Goal: Task Accomplishment & Management: Manage account settings

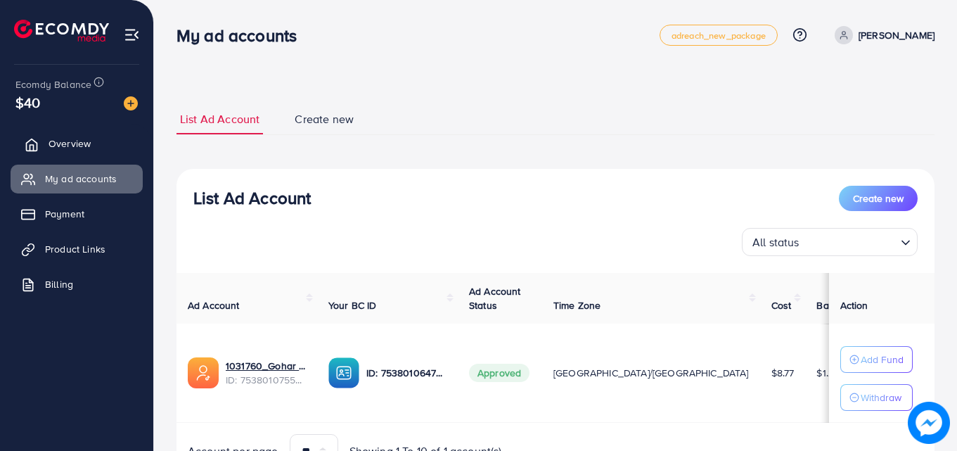
click at [92, 148] on link "Overview" at bounding box center [77, 143] width 132 height 28
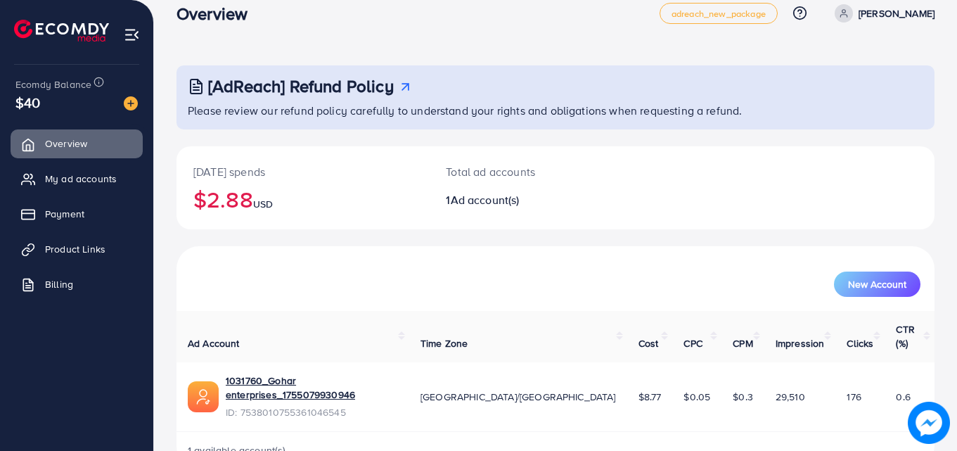
scroll to position [33, 0]
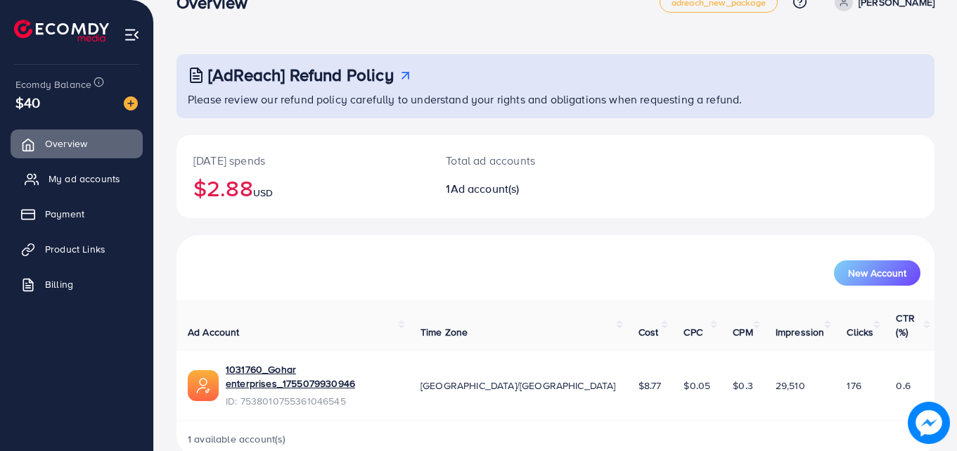
click at [89, 183] on span "My ad accounts" at bounding box center [85, 179] width 72 height 14
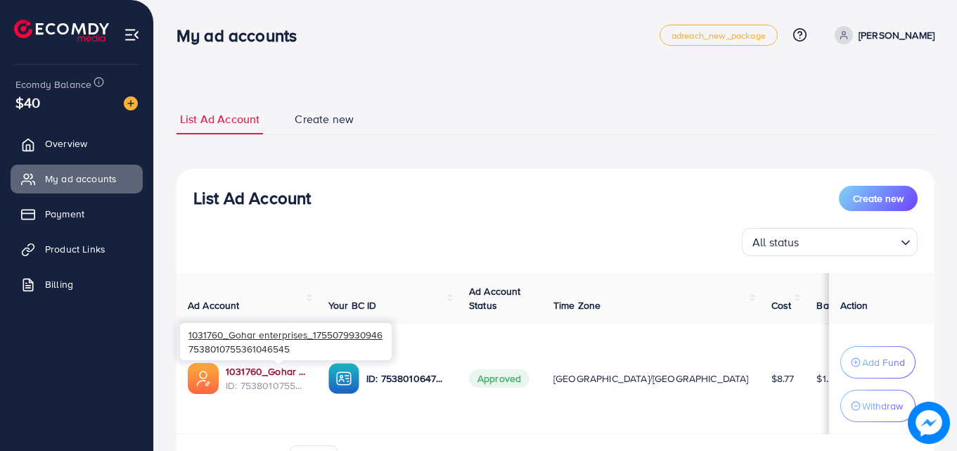
click at [278, 377] on link "1031760_Gohar enterprises_1755079930946" at bounding box center [266, 371] width 80 height 14
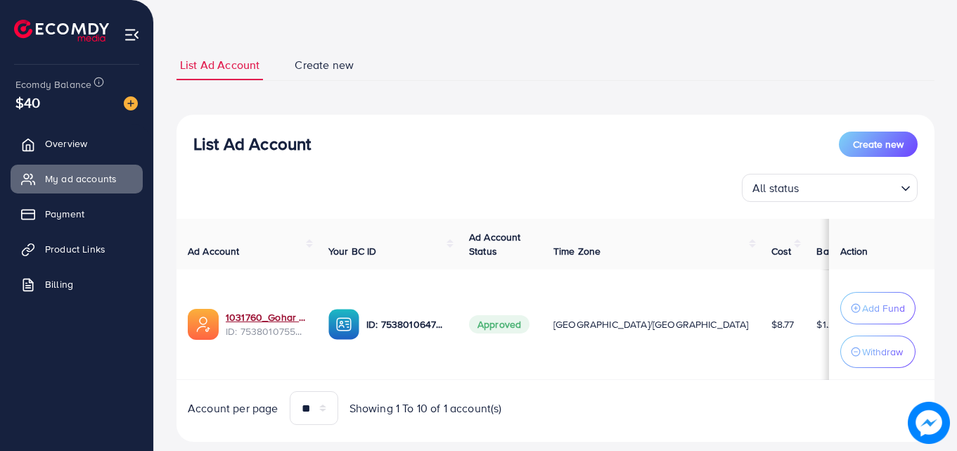
scroll to position [84, 0]
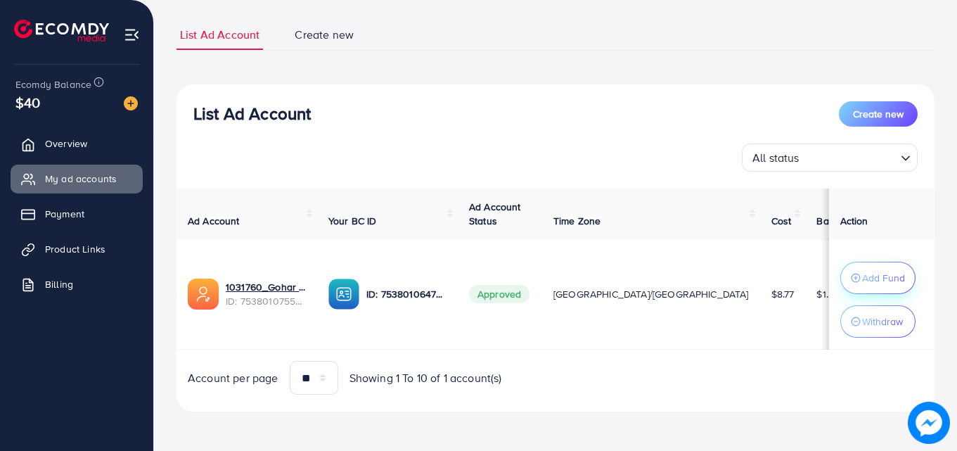
click at [872, 270] on p "Add Fund" at bounding box center [883, 277] width 43 height 17
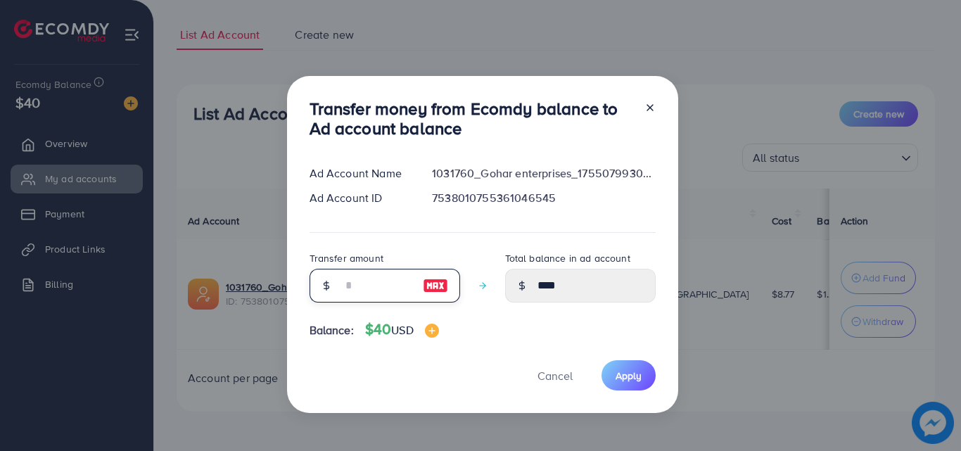
click at [368, 291] on input "number" at bounding box center [377, 286] width 70 height 34
type input "*"
type input "****"
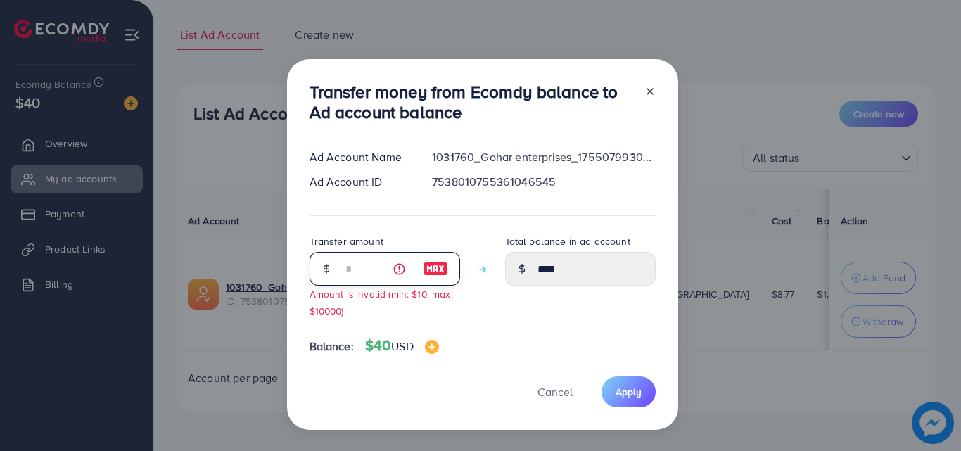
type input "**"
type input "*****"
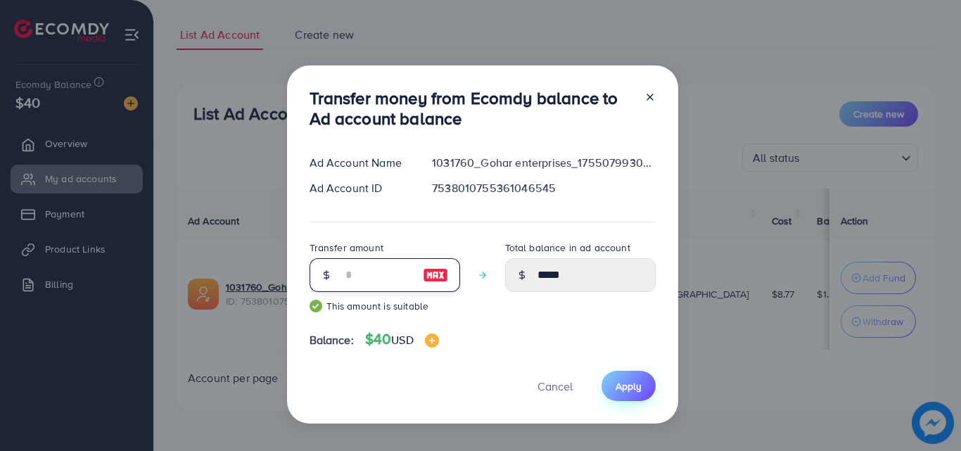
type input "**"
click at [629, 392] on span "Apply" at bounding box center [628, 386] width 26 height 14
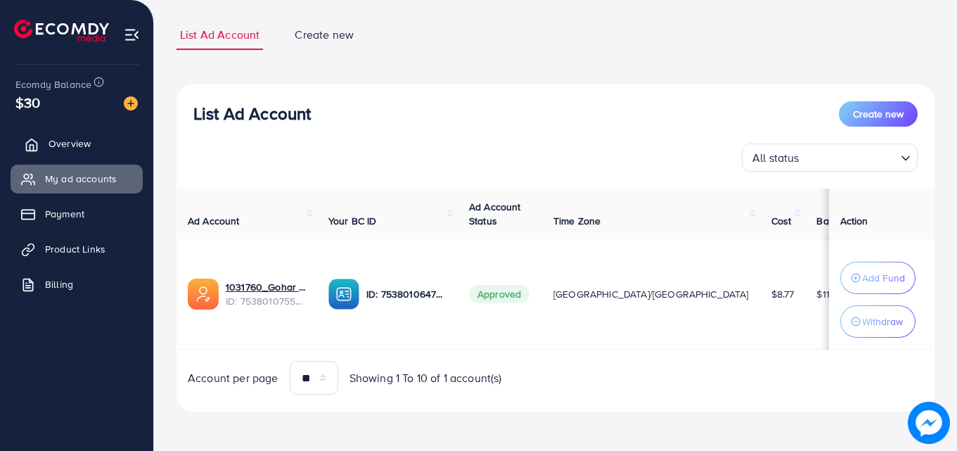
click at [65, 145] on span "Overview" at bounding box center [70, 143] width 42 height 14
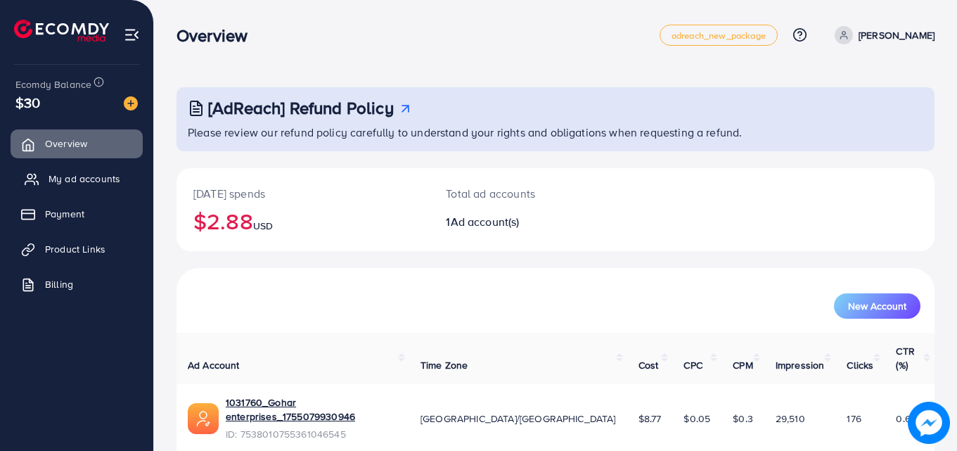
click at [91, 172] on span "My ad accounts" at bounding box center [85, 179] width 72 height 14
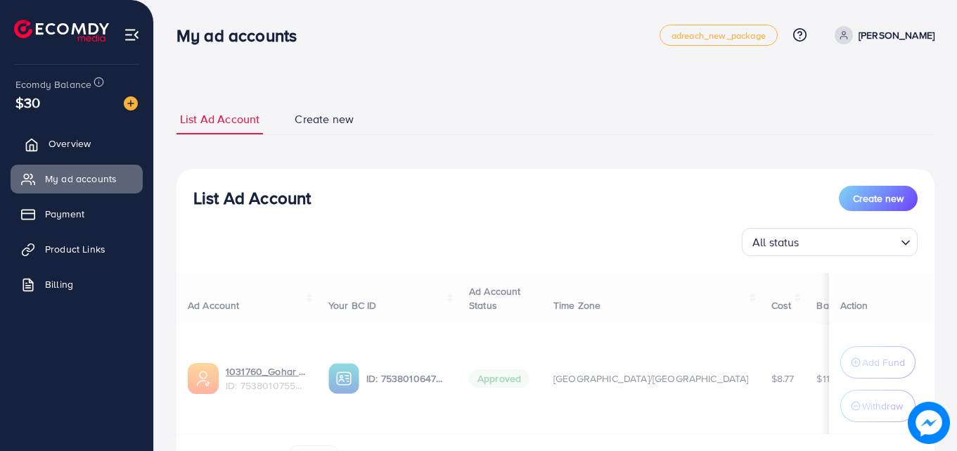
click at [90, 132] on link "Overview" at bounding box center [77, 143] width 132 height 28
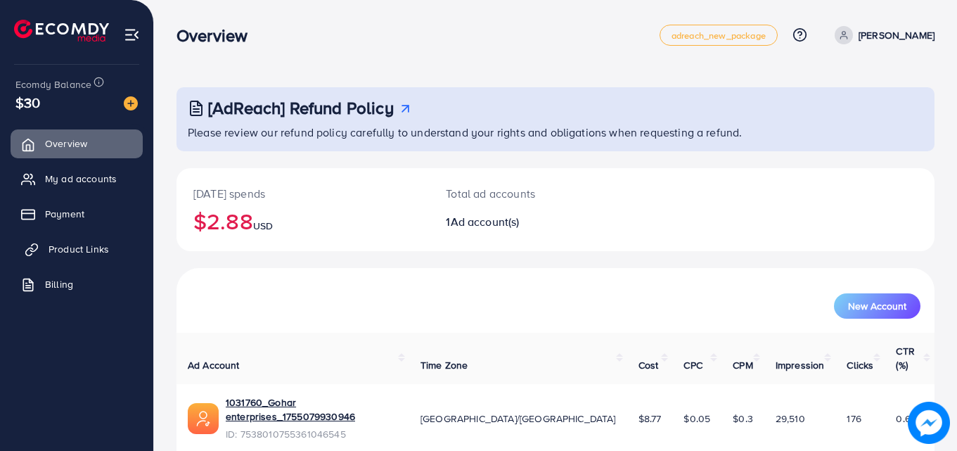
click at [92, 248] on span "Product Links" at bounding box center [79, 249] width 60 height 14
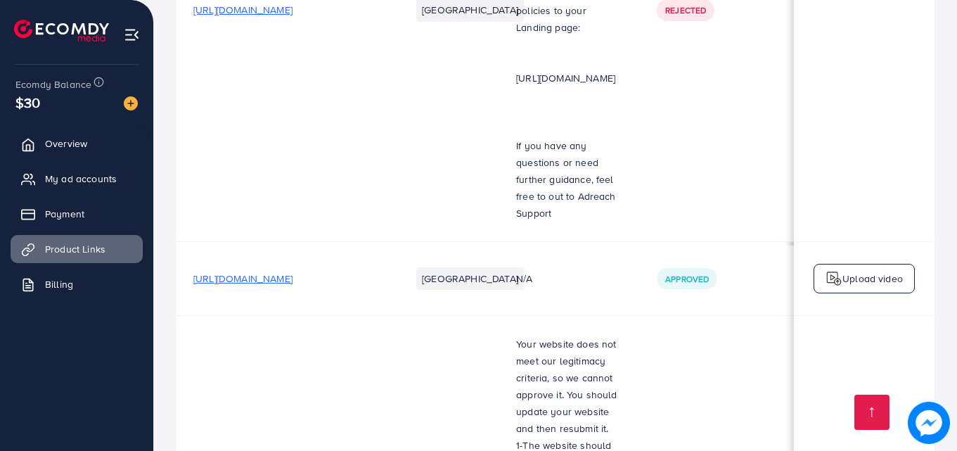
drag, startPoint x: 596, startPoint y: 390, endPoint x: 624, endPoint y: 389, distance: 28.9
click at [113, 145] on link "Overview" at bounding box center [77, 143] width 132 height 28
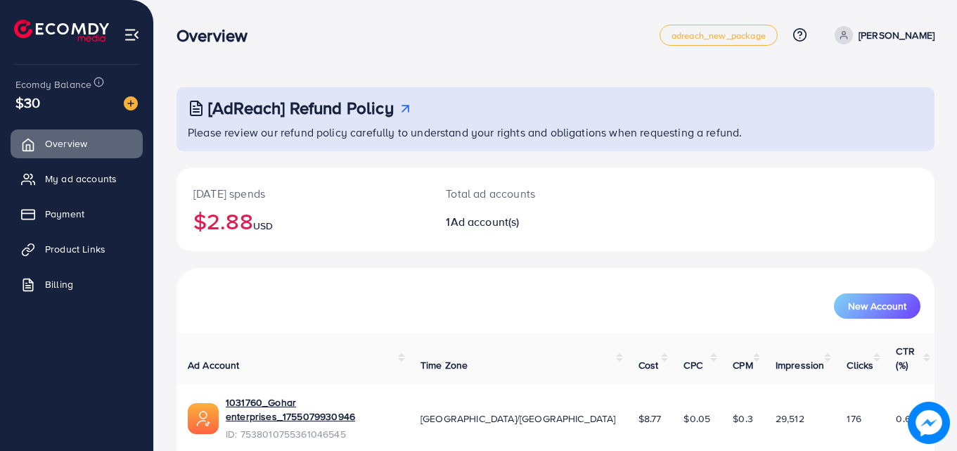
scroll to position [33, 0]
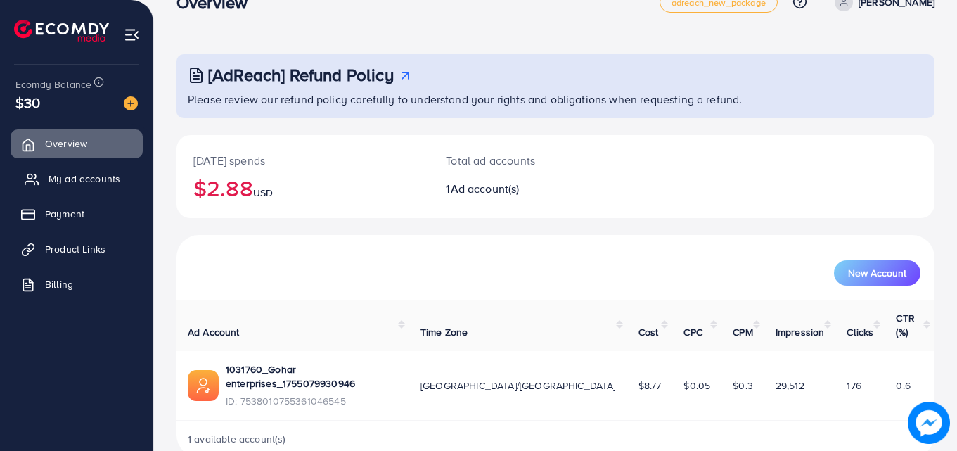
click at [58, 186] on span "My ad accounts" at bounding box center [85, 179] width 72 height 14
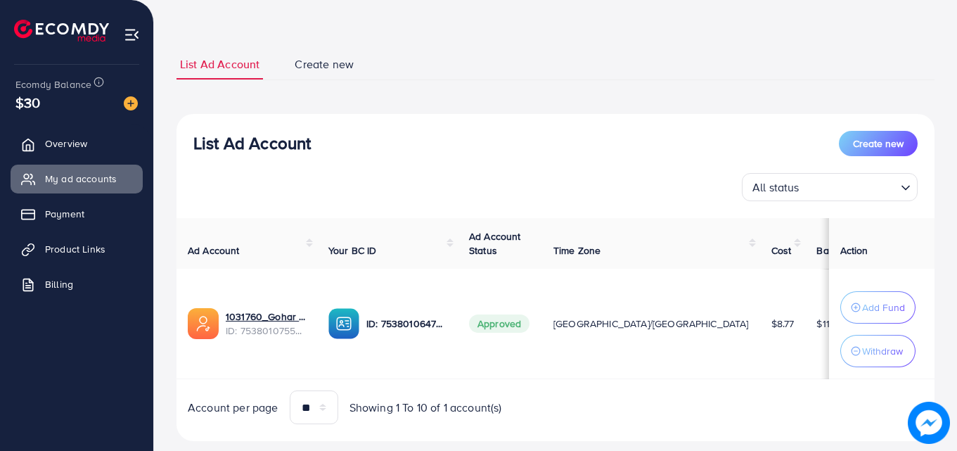
scroll to position [84, 0]
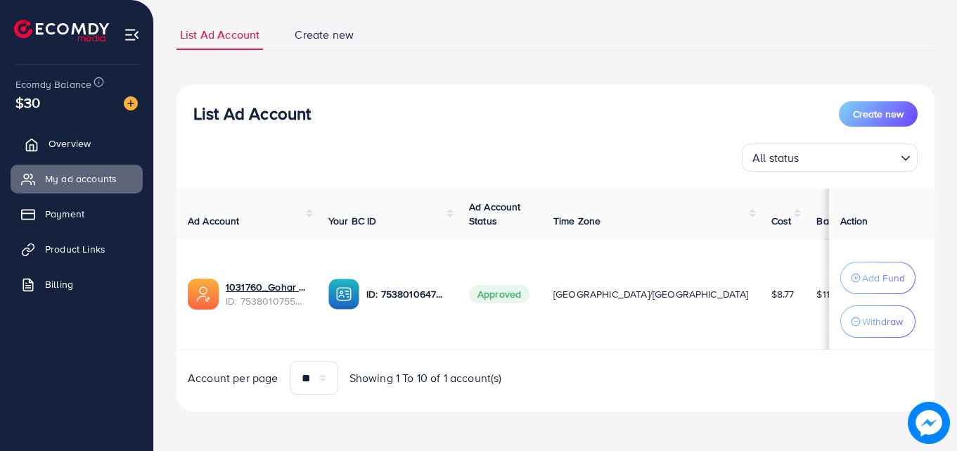
click at [73, 134] on link "Overview" at bounding box center [77, 143] width 132 height 28
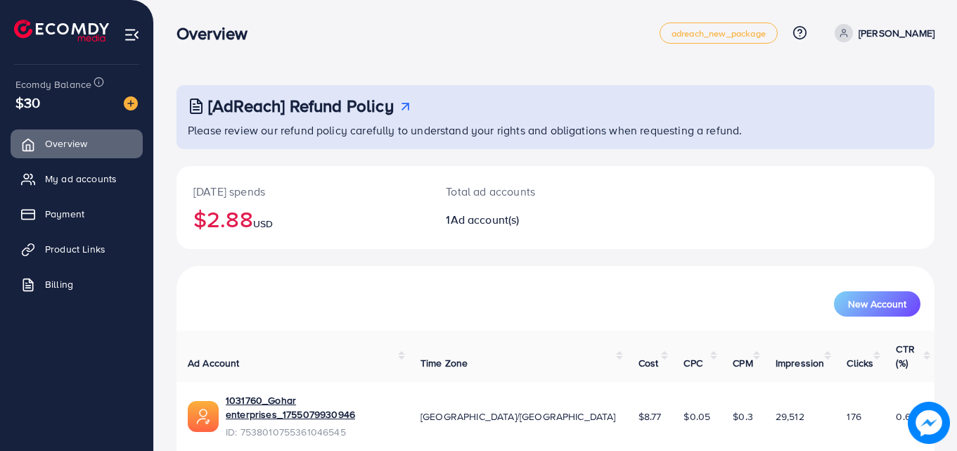
scroll to position [33, 0]
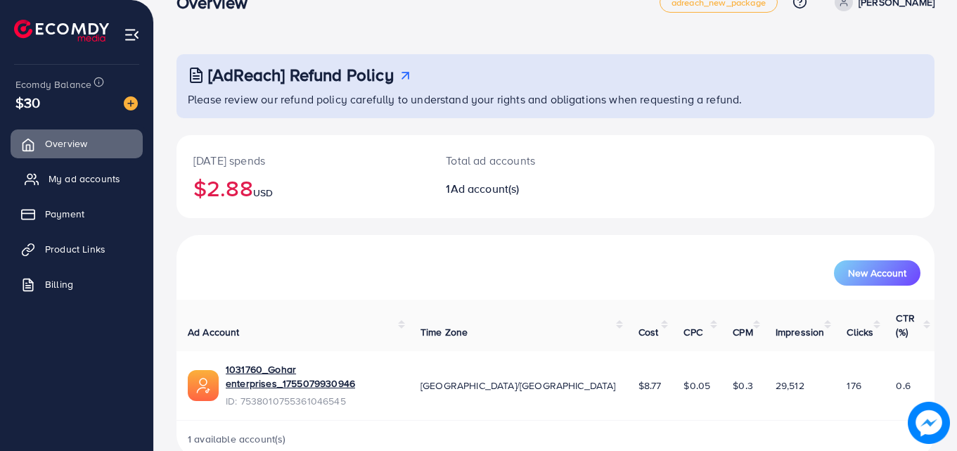
click at [93, 170] on link "My ad accounts" at bounding box center [77, 179] width 132 height 28
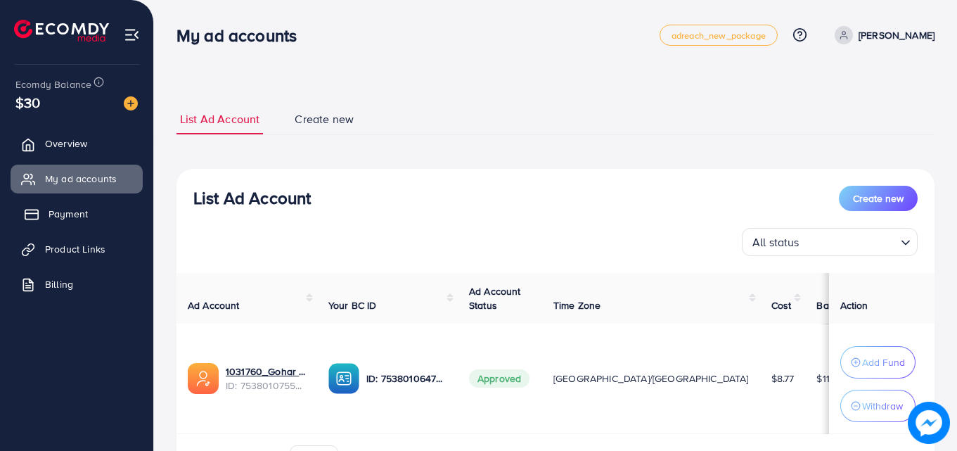
click at [70, 220] on span "Payment" at bounding box center [68, 214] width 39 height 14
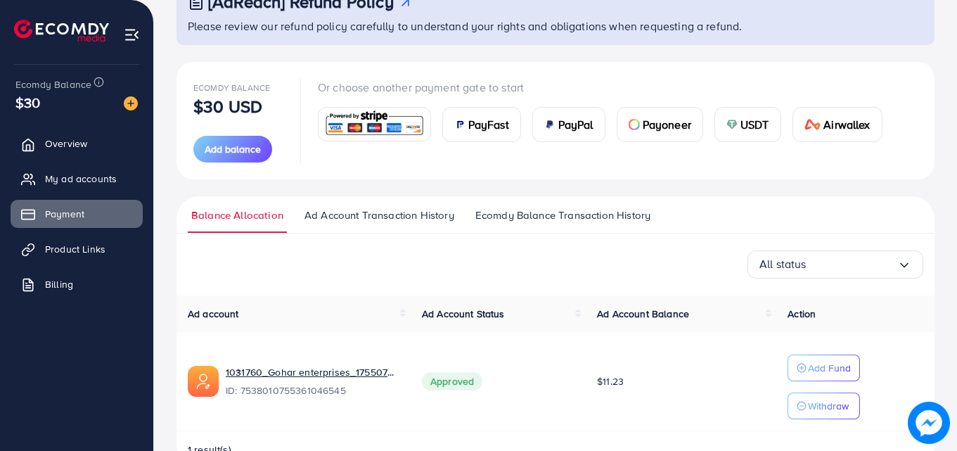
scroll to position [146, 0]
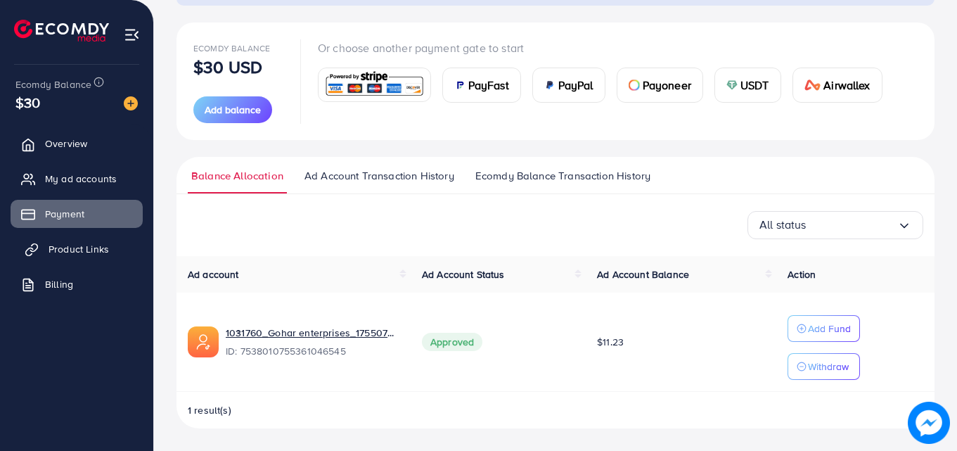
click at [109, 246] on link "Product Links" at bounding box center [77, 249] width 132 height 28
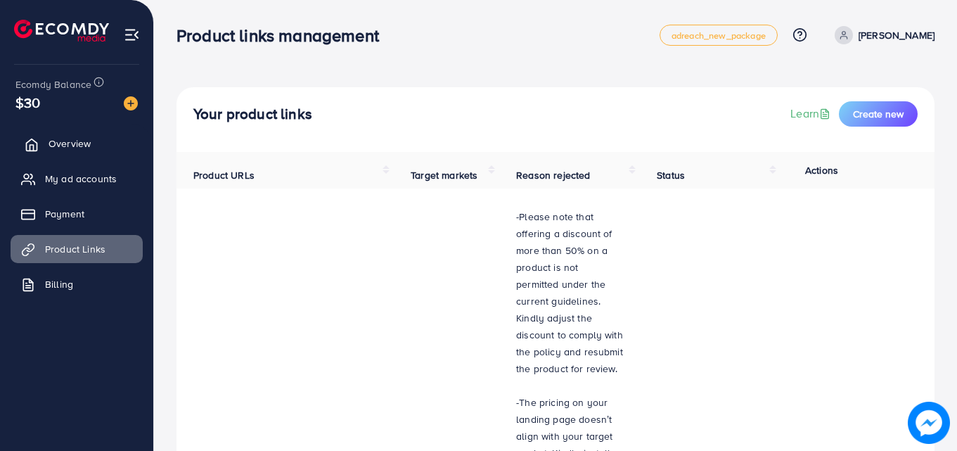
click at [113, 139] on link "Overview" at bounding box center [77, 143] width 132 height 28
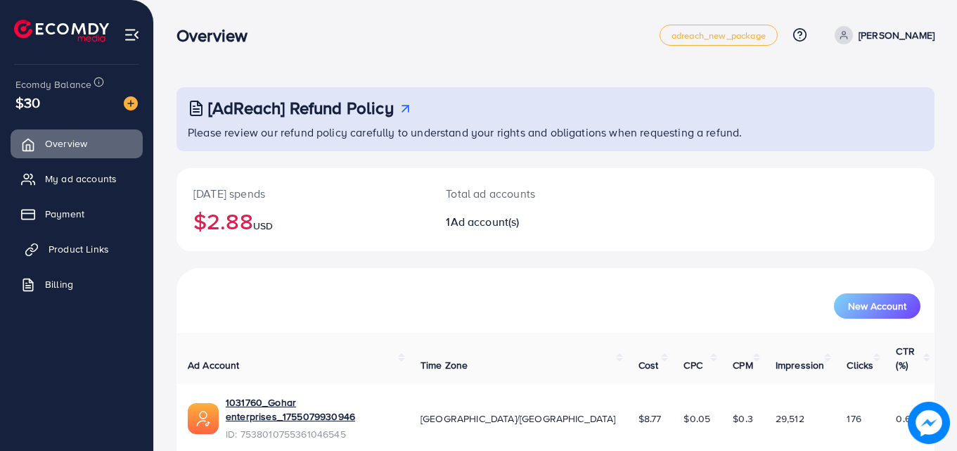
click at [95, 238] on link "Product Links" at bounding box center [77, 249] width 132 height 28
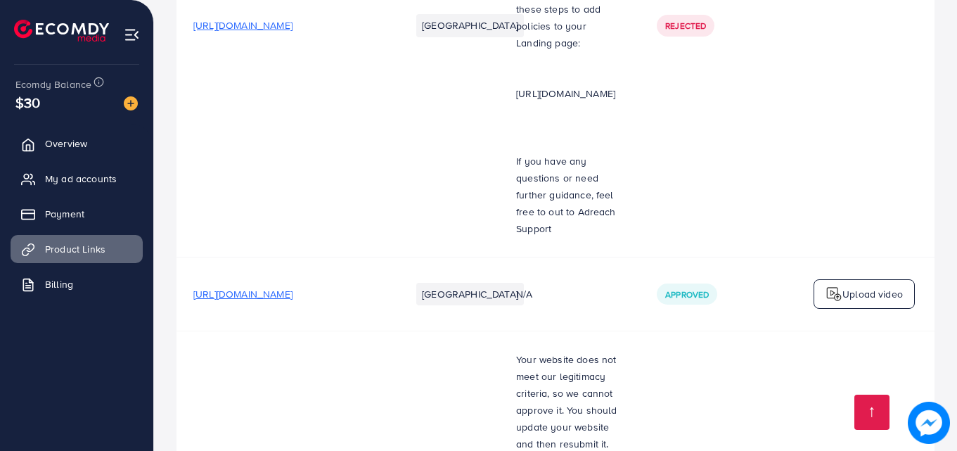
scroll to position [1964, 0]
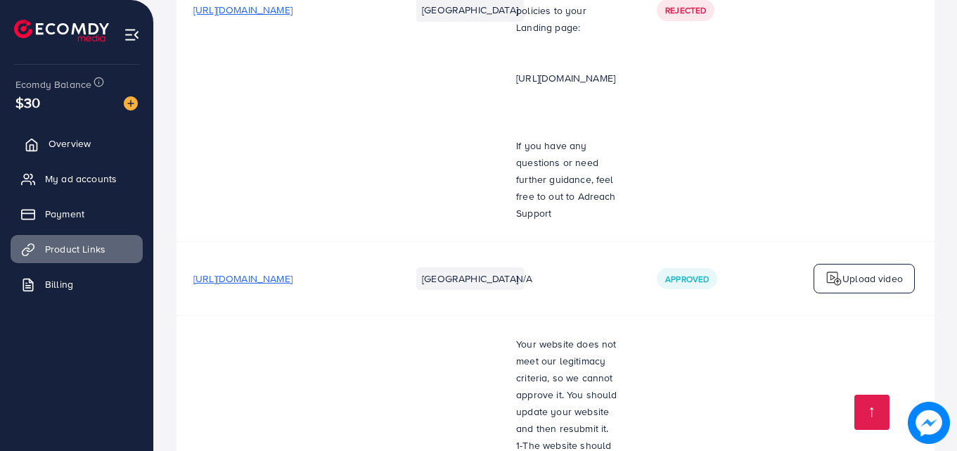
click at [29, 151] on icon at bounding box center [32, 145] width 14 height 14
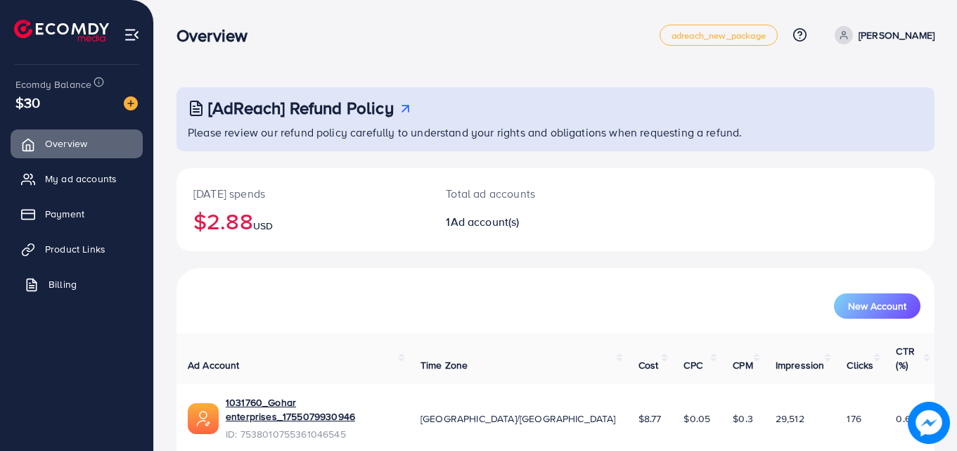
click at [83, 278] on link "Billing" at bounding box center [77, 284] width 132 height 28
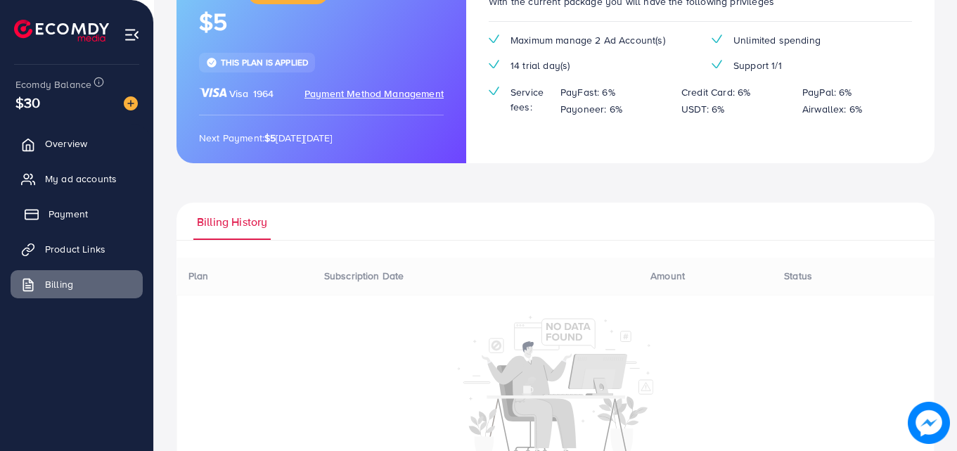
scroll to position [194, 0]
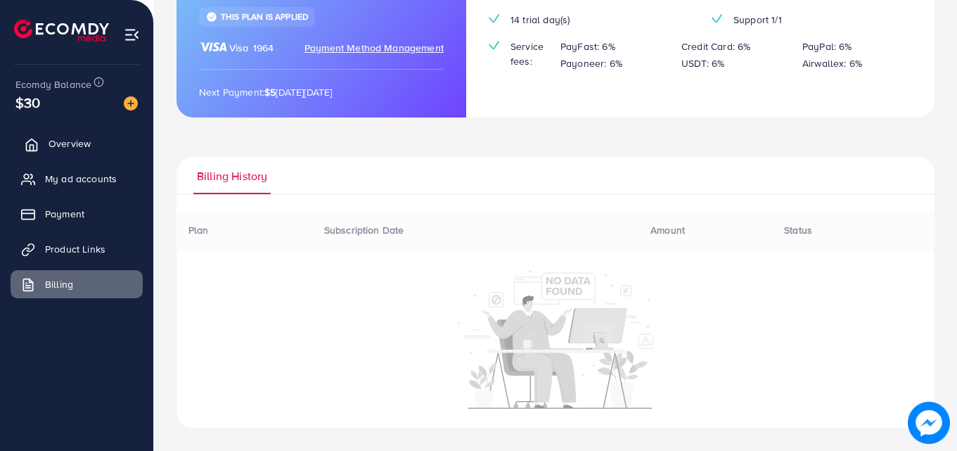
click at [34, 155] on link "Overview" at bounding box center [77, 143] width 132 height 28
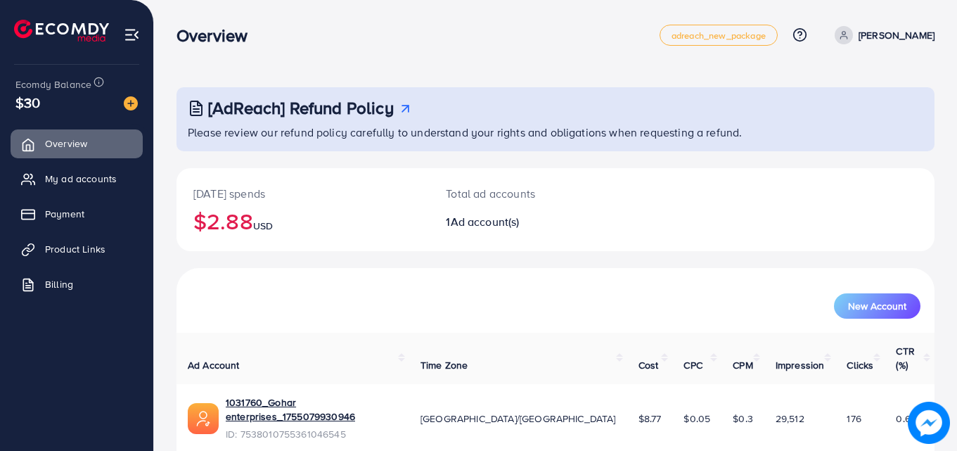
scroll to position [33, 0]
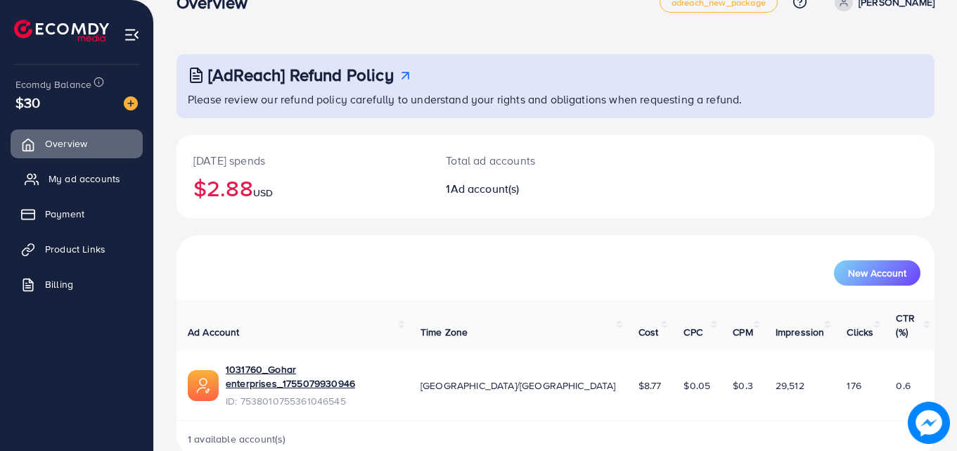
click at [75, 179] on span "My ad accounts" at bounding box center [85, 179] width 72 height 14
